Goal: Task Accomplishment & Management: Complete application form

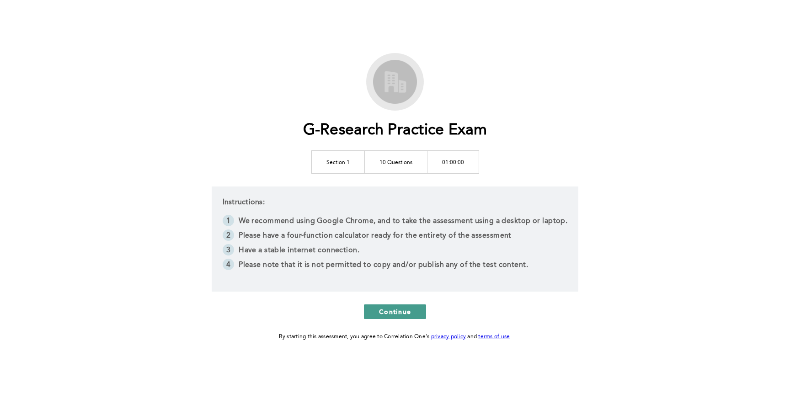
click at [405, 314] on span "Continue" at bounding box center [395, 311] width 32 height 9
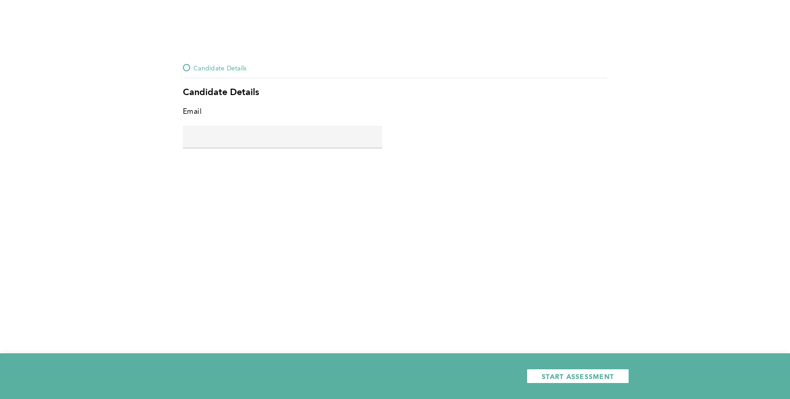
click at [260, 143] on input "text" at bounding box center [282, 137] width 199 height 22
type input "[EMAIL_ADDRESS][DOMAIN_NAME]"
click at [581, 392] on div "START ASSESSMENT" at bounding box center [395, 376] width 790 height 46
click at [580, 374] on span "START ASSESSMENT" at bounding box center [577, 376] width 72 height 9
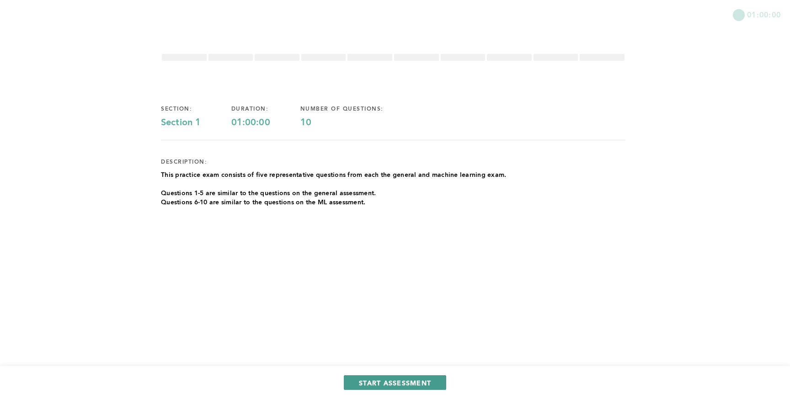
click at [404, 374] on div "START ASSESSMENT" at bounding box center [395, 382] width 790 height 33
click at [405, 380] on span "START ASSESSMENT" at bounding box center [395, 382] width 72 height 9
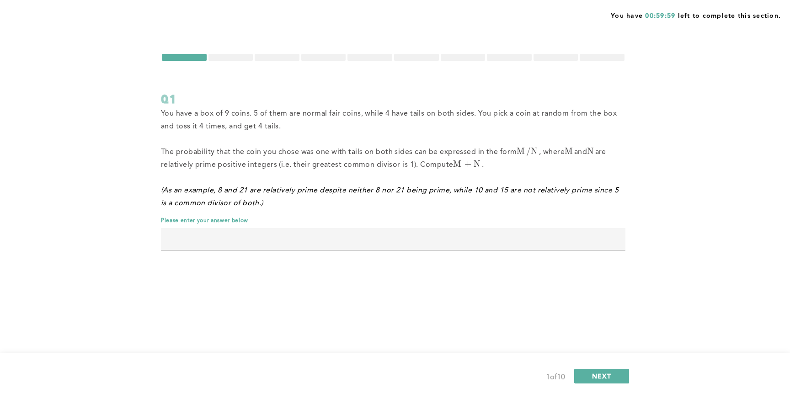
click at [268, 236] on input "text" at bounding box center [393, 239] width 464 height 22
type input "133"
click at [605, 382] on button "NEXT" at bounding box center [601, 376] width 55 height 15
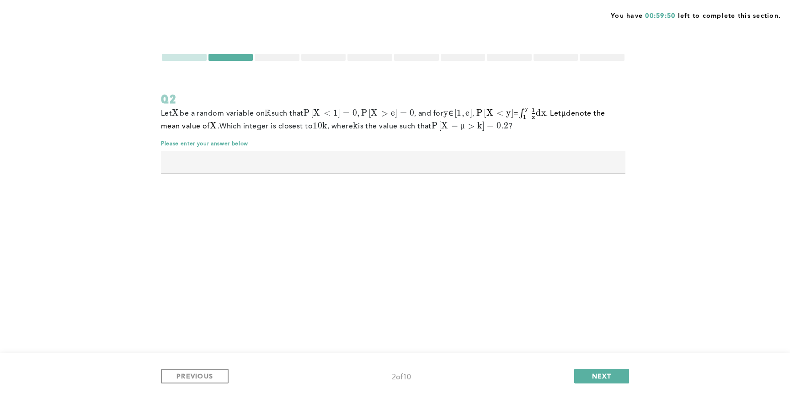
click at [297, 169] on input "text" at bounding box center [393, 162] width 464 height 22
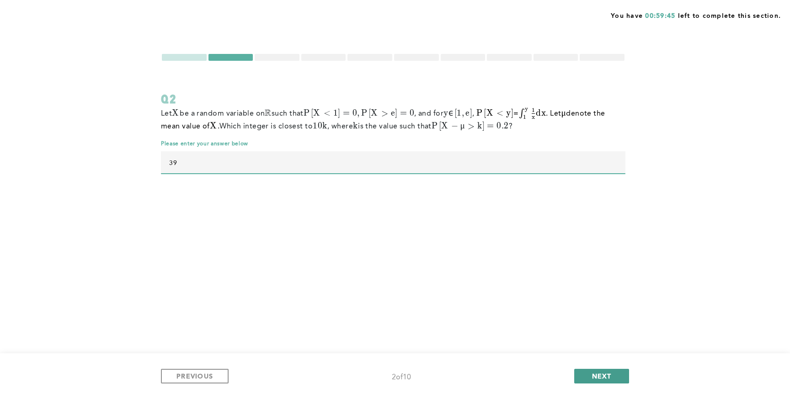
type input "39"
click at [594, 374] on span "NEXT" at bounding box center [602, 375] width 20 height 9
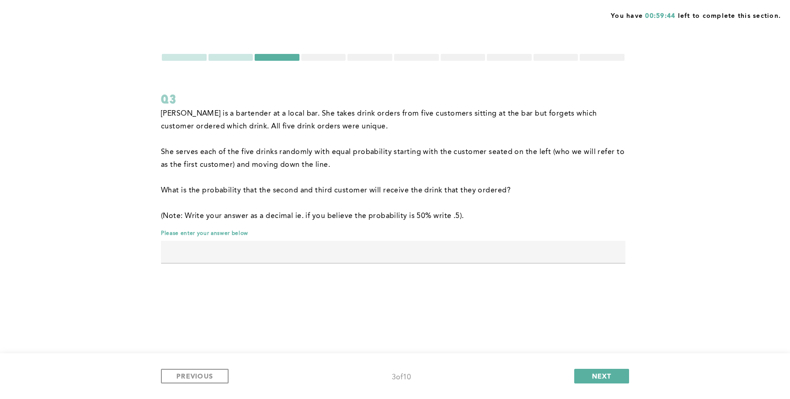
click at [300, 253] on input "text" at bounding box center [393, 252] width 464 height 22
type input "0.05"
click at [345, 293] on div "You have 00:59:40 left to complete this section. Q3 [PERSON_NAME] is a bartende…" at bounding box center [395, 199] width 790 height 399
click at [600, 372] on span "NEXT" at bounding box center [602, 375] width 20 height 9
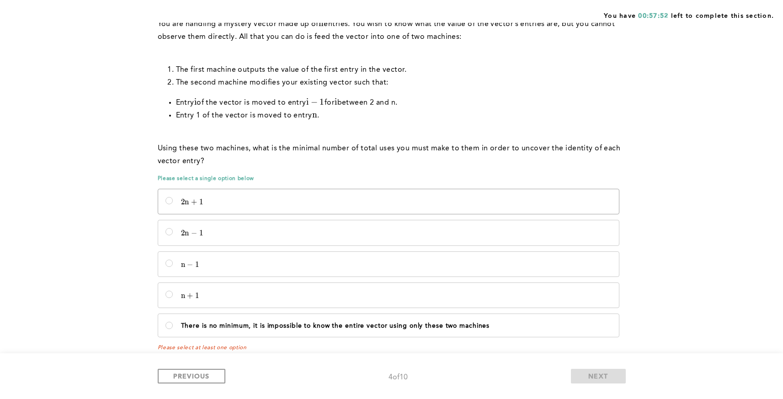
scroll to position [84, 0]
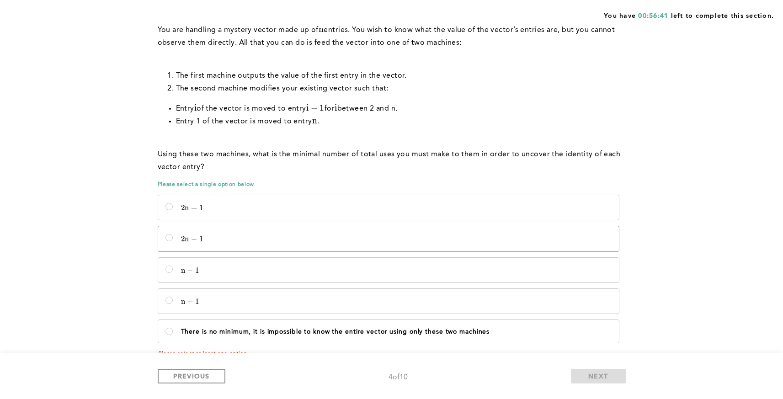
click at [319, 230] on label "2 n − 1 2n - 1 2 n − 1" at bounding box center [388, 238] width 461 height 25
click at [173, 234] on input "2 n − 1 2n - 1 2 n − 1" at bounding box center [168, 237] width 7 height 7
radio input "true"
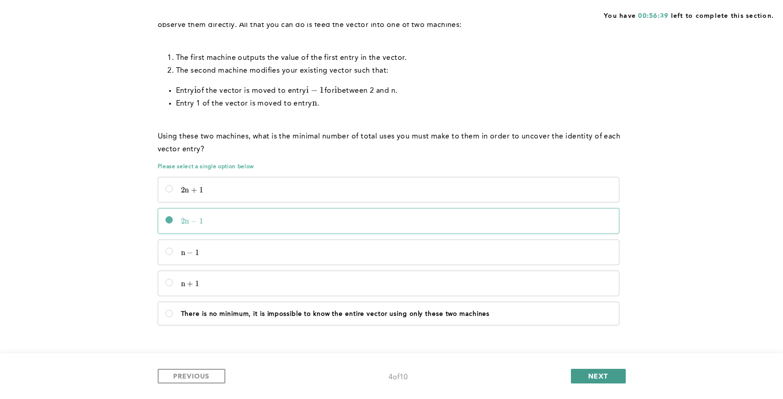
click at [585, 367] on div "PREVIOUS 4 of 10 NEXT" at bounding box center [391, 376] width 783 height 46
click at [585, 373] on button "NEXT" at bounding box center [598, 376] width 55 height 15
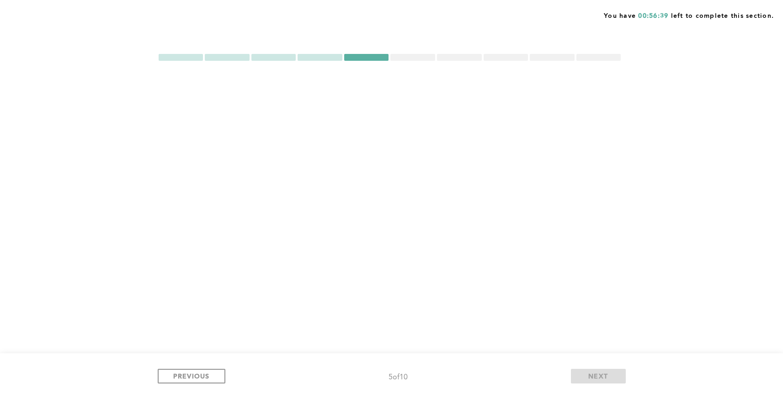
scroll to position [0, 0]
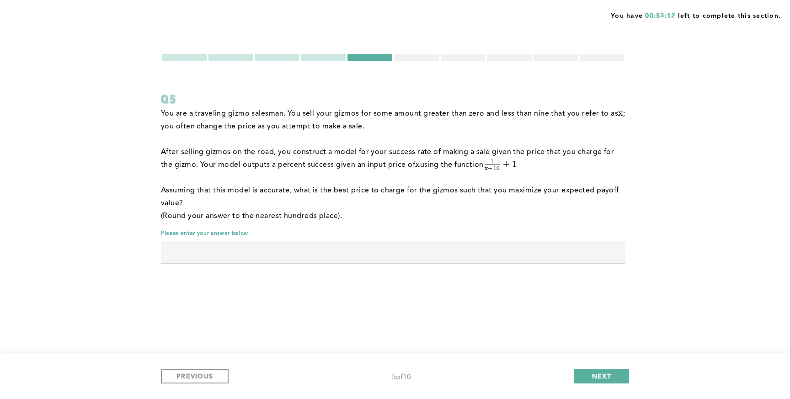
drag, startPoint x: 320, startPoint y: 142, endPoint x: 327, endPoint y: 132, distance: 12.4
click at [320, 141] on p at bounding box center [393, 139] width 464 height 13
drag, startPoint x: 331, startPoint y: 121, endPoint x: 334, endPoint y: 127, distance: 7.0
click at [334, 127] on p "You are a traveling gizmo salesman. You sell your gizmos for some amount greate…" at bounding box center [393, 120] width 464 height 26
click at [345, 140] on p at bounding box center [393, 139] width 464 height 13
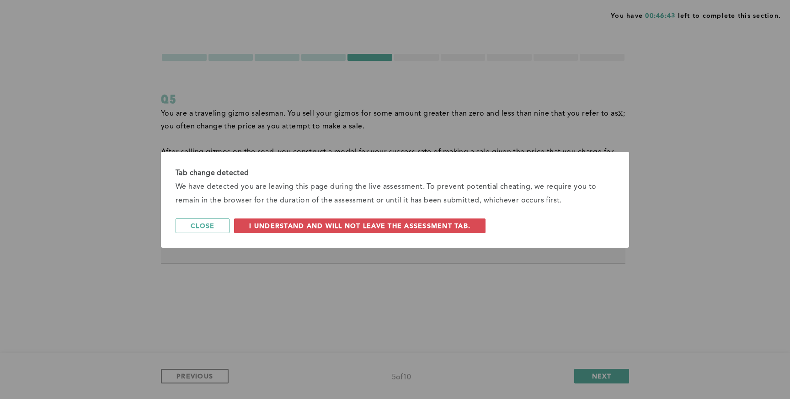
click at [441, 217] on div "Tab change detected We have detected you are leaving this page during the live …" at bounding box center [395, 200] width 468 height 96
click at [441, 224] on span "I understand and will not leave the assessment tab." at bounding box center [359, 225] width 221 height 9
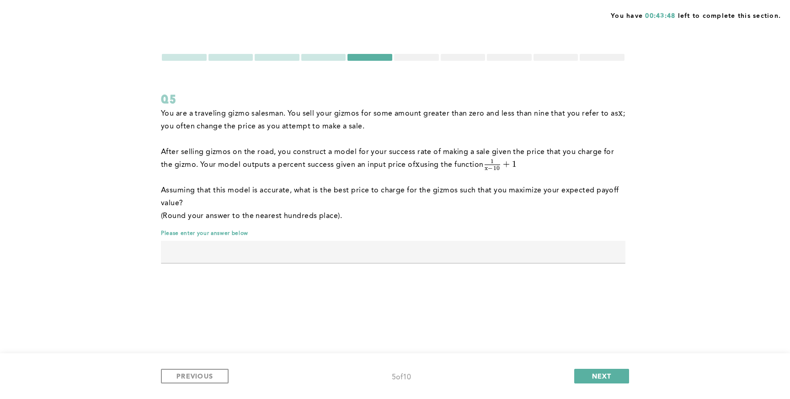
click at [313, 252] on input "text" at bounding box center [393, 252] width 464 height 22
type input "6.84"
click at [586, 367] on div "PREVIOUS 5 of 10 NEXT" at bounding box center [395, 376] width 790 height 46
click at [587, 371] on button "NEXT" at bounding box center [601, 376] width 55 height 15
